Goal: Transaction & Acquisition: Obtain resource

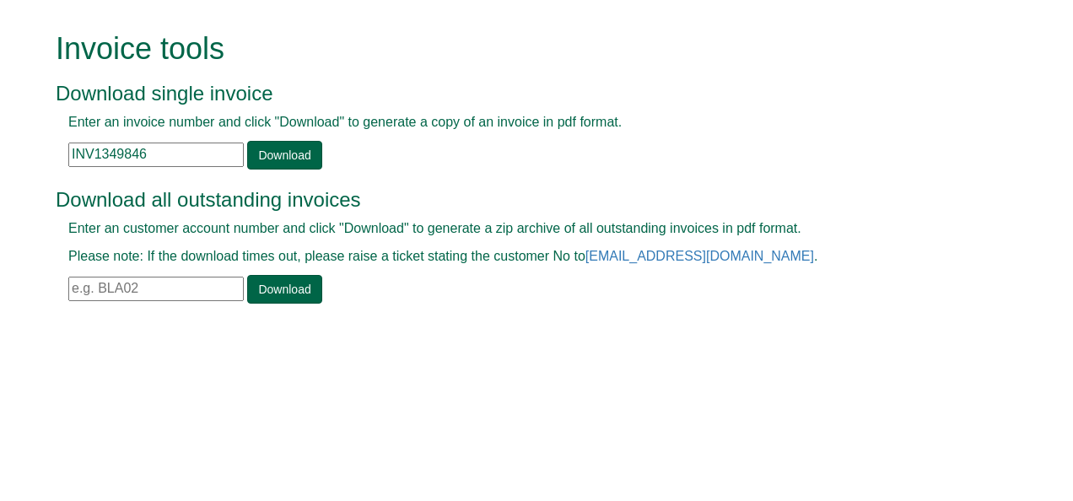
drag, startPoint x: 177, startPoint y: 148, endPoint x: 0, endPoint y: 208, distance: 187.0
click at [0, 208] on html "Invoice tools Download single invoice Enter an invoice number and click "Downlo…" at bounding box center [536, 169] width 1073 height 339
paste input "4073"
drag, startPoint x: 159, startPoint y: 153, endPoint x: -3, endPoint y: 217, distance: 174.2
click at [0, 217] on html "Invoice tools Download single invoice Enter an invoice number and click "Downlo…" at bounding box center [536, 169] width 1073 height 339
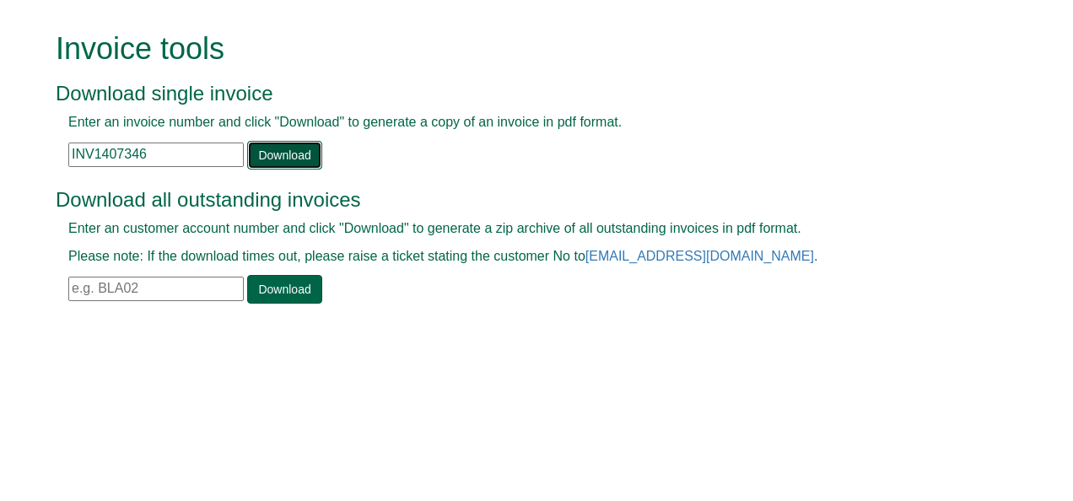
click at [271, 162] on link "Download" at bounding box center [284, 155] width 74 height 29
paste input "• INV1341631"
click at [267, 158] on link "Download" at bounding box center [284, 155] width 74 height 29
drag, startPoint x: 148, startPoint y: 155, endPoint x: 96, endPoint y: 155, distance: 51.5
click at [96, 155] on input "INV1341631" at bounding box center [155, 155] width 175 height 24
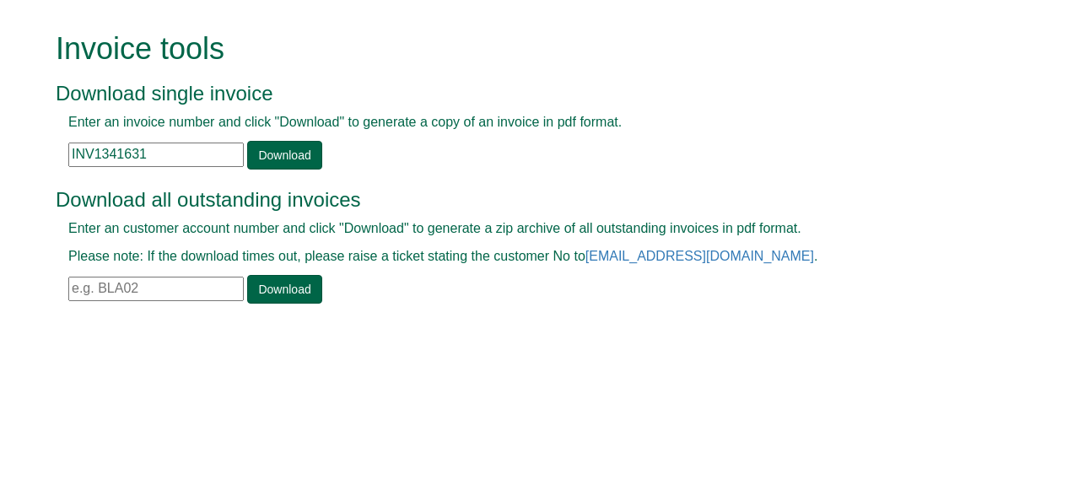
paste input "6214"
click at [275, 142] on link "Download" at bounding box center [284, 155] width 74 height 29
drag, startPoint x: 158, startPoint y: 150, endPoint x: 96, endPoint y: 154, distance: 61.7
drag, startPoint x: 96, startPoint y: 154, endPoint x: 181, endPoint y: 133, distance: 87.6
click at [181, 133] on div "Enter an invoice number and click "Download" to generate a copy of an invoice i…" at bounding box center [518, 141] width 924 height 57
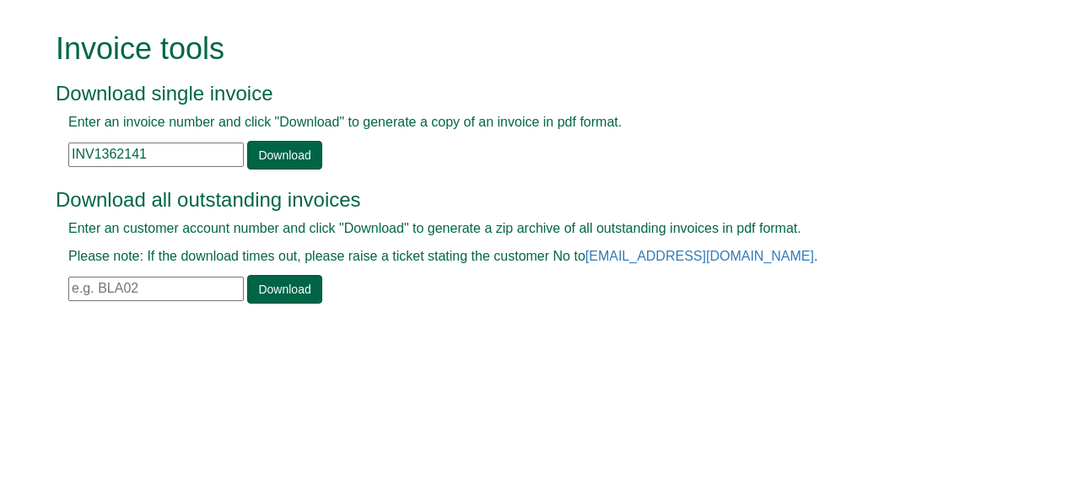
drag, startPoint x: 148, startPoint y: 154, endPoint x: 93, endPoint y: 153, distance: 55.7
click at [93, 153] on input "INV1362141" at bounding box center [155, 155] width 175 height 24
paste input "70548"
type input "INV1370548"
click at [283, 149] on link "Download" at bounding box center [284, 155] width 74 height 29
